Goal: Find contact information: Find contact information

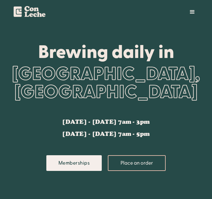
click at [191, 11] on div "menu" at bounding box center [191, 11] width 7 height 7
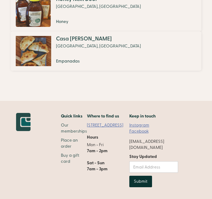
scroll to position [913, 0]
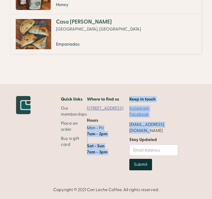
drag, startPoint x: 181, startPoint y: 125, endPoint x: 126, endPoint y: 125, distance: 54.4
click at [126, 125] on div "Quick links Our memberships Place an order Buy a gift card Where to find us 181…" at bounding box center [106, 144] width 180 height 97
click at [129, 125] on div "[EMAIL_ADDRESS][DOMAIN_NAME]" at bounding box center [153, 128] width 49 height 12
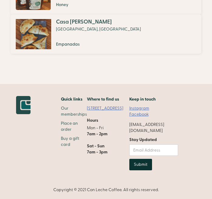
drag, startPoint x: 126, startPoint y: 125, endPoint x: 175, endPoint y: 125, distance: 48.4
click at [175, 125] on div "[EMAIL_ADDRESS][DOMAIN_NAME]" at bounding box center [153, 128] width 49 height 12
drag, startPoint x: 178, startPoint y: 125, endPoint x: 127, endPoint y: 124, distance: 50.5
click at [127, 124] on div "Quick links Our memberships Place an order Buy a gift card Where to find us 181…" at bounding box center [106, 144] width 180 height 97
copy div "[EMAIL_ADDRESS][DOMAIN_NAME]"
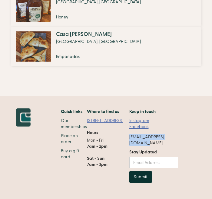
scroll to position [907, 0]
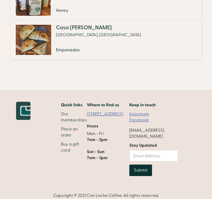
click at [110, 143] on p "Mon - Fri 7am - 2pm Sat - Sun 7am - 3pm" at bounding box center [108, 146] width 42 height 30
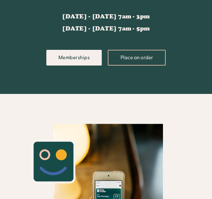
scroll to position [0, 0]
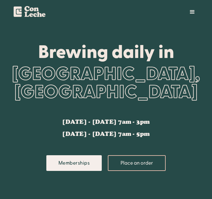
click at [195, 11] on div "menu" at bounding box center [191, 11] width 7 height 7
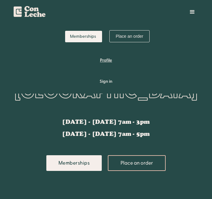
click at [104, 60] on link "Profile" at bounding box center [106, 60] width 191 height 18
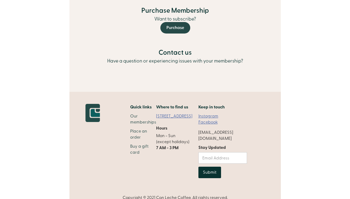
scroll to position [115, 0]
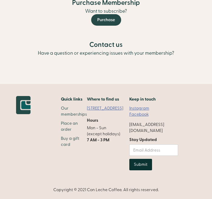
click at [137, 108] on link "Instagram" at bounding box center [139, 109] width 20 height 6
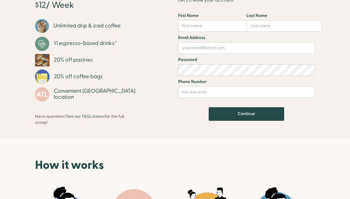
scroll to position [435, 0]
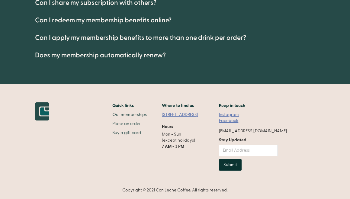
click at [211, 120] on link "Facebook" at bounding box center [228, 121] width 19 height 6
